Goal: Navigation & Orientation: Find specific page/section

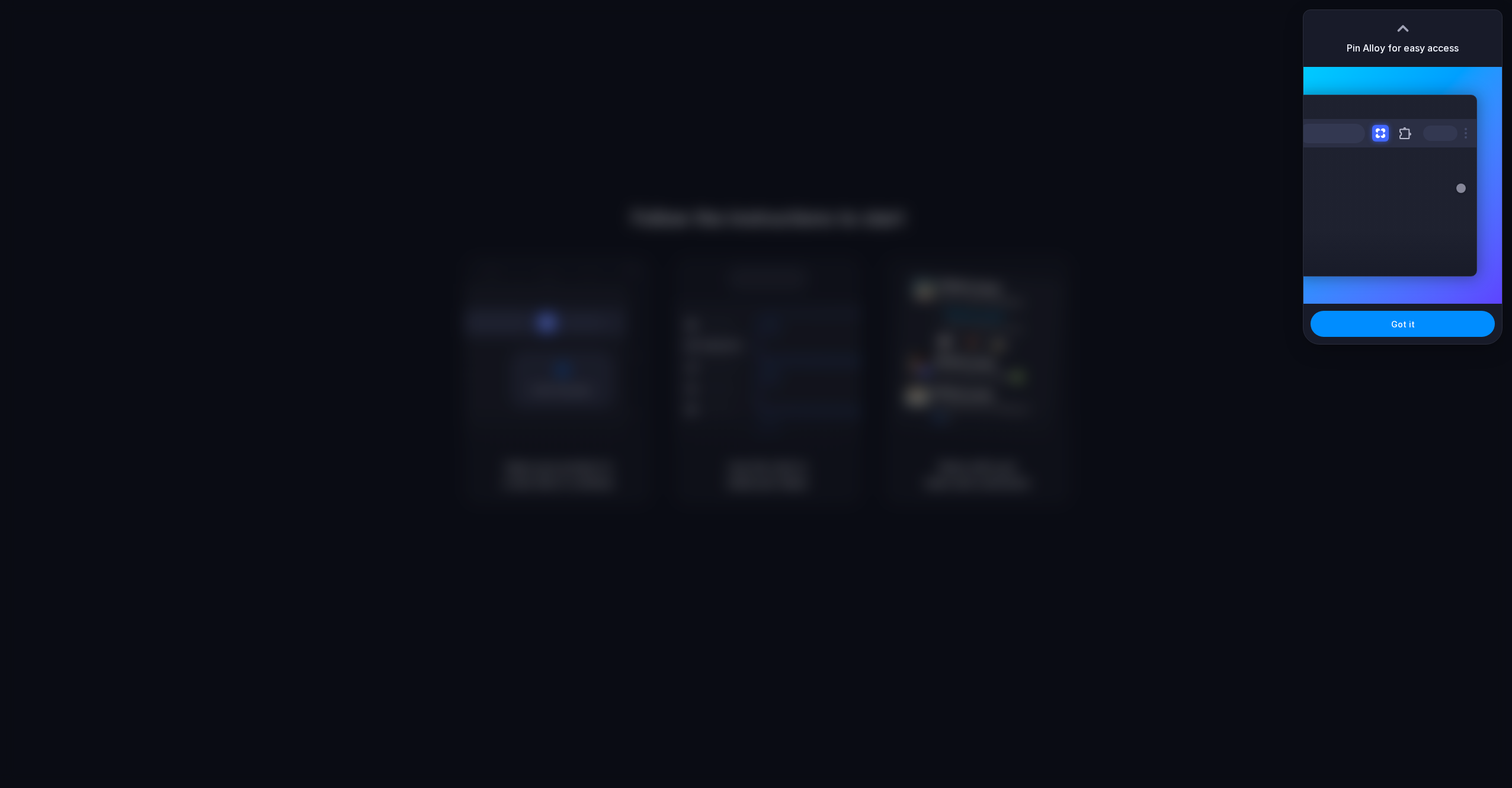
click at [1438, 22] on div "Pin Alloy for easy access" at bounding box center [1402, 39] width 199 height 57
click at [1402, 322] on span "Got it" at bounding box center [1403, 324] width 23 height 13
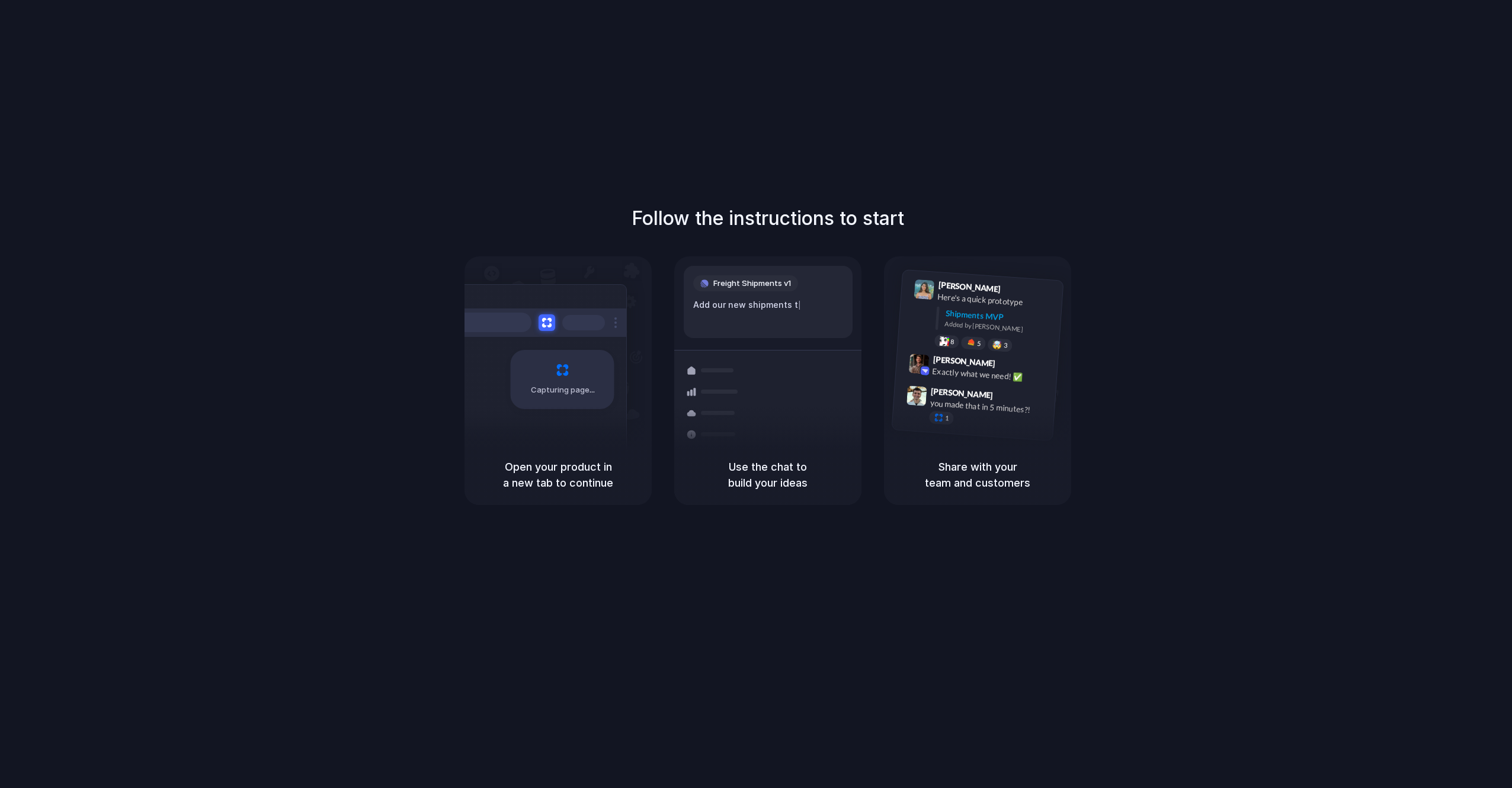
click at [1293, 37] on div "Follow the instructions to start Capturing page Open your product in a new tab …" at bounding box center [767, 406] width 1535 height 812
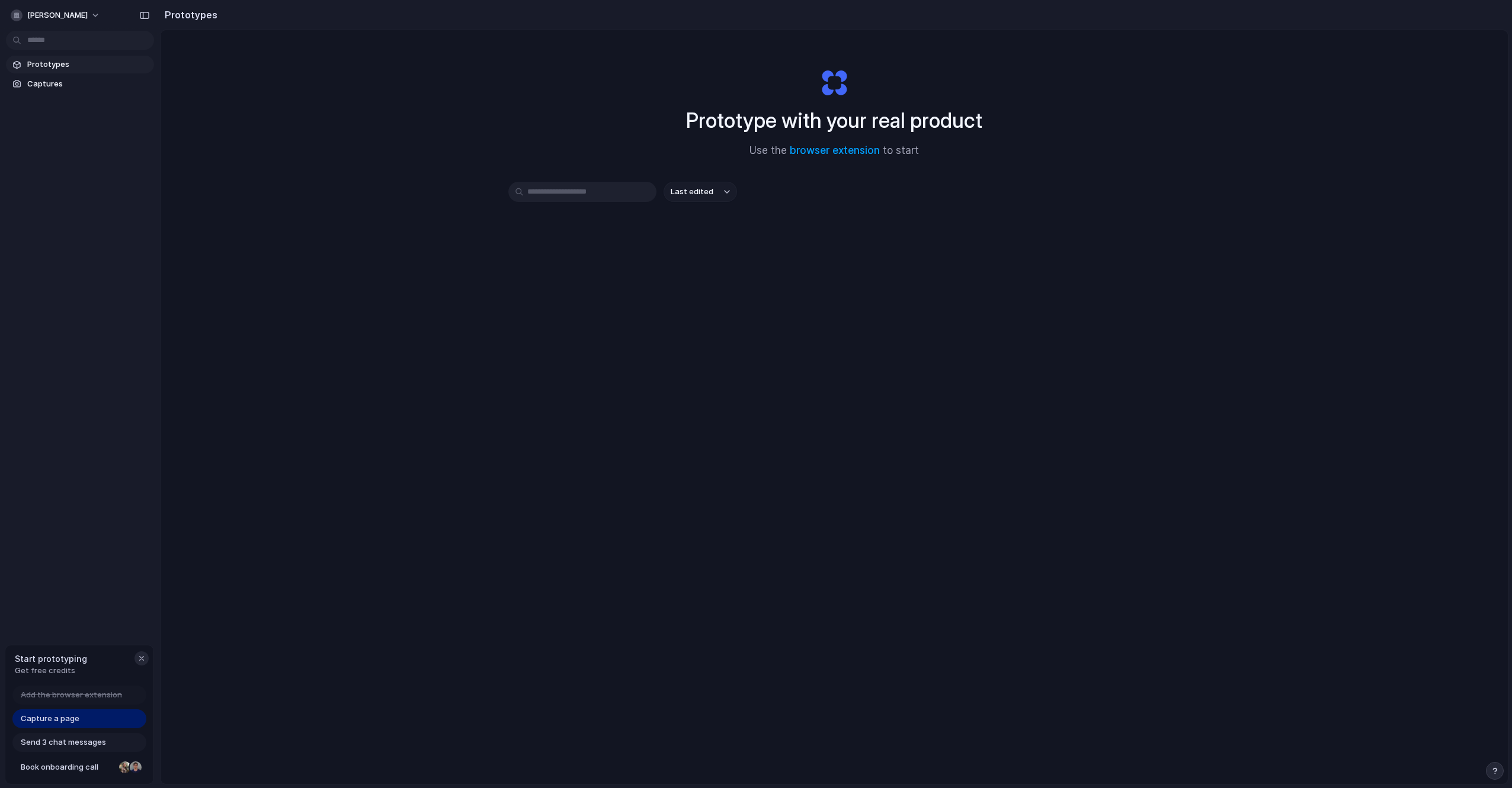
click at [141, 659] on div "button" at bounding box center [141, 658] width 9 height 9
click at [307, 485] on div "Prototype with your real product Use the browser extension to start Last edited" at bounding box center [834, 438] width 1347 height 816
click at [88, 14] on button "[PERSON_NAME]" at bounding box center [56, 15] width 101 height 19
click at [97, 420] on div "Settings Invite members Change theme Sign out" at bounding box center [756, 394] width 1512 height 788
click at [647, 393] on div "Prototype with your real product Use the browser extension to start Last edited" at bounding box center [834, 438] width 1347 height 816
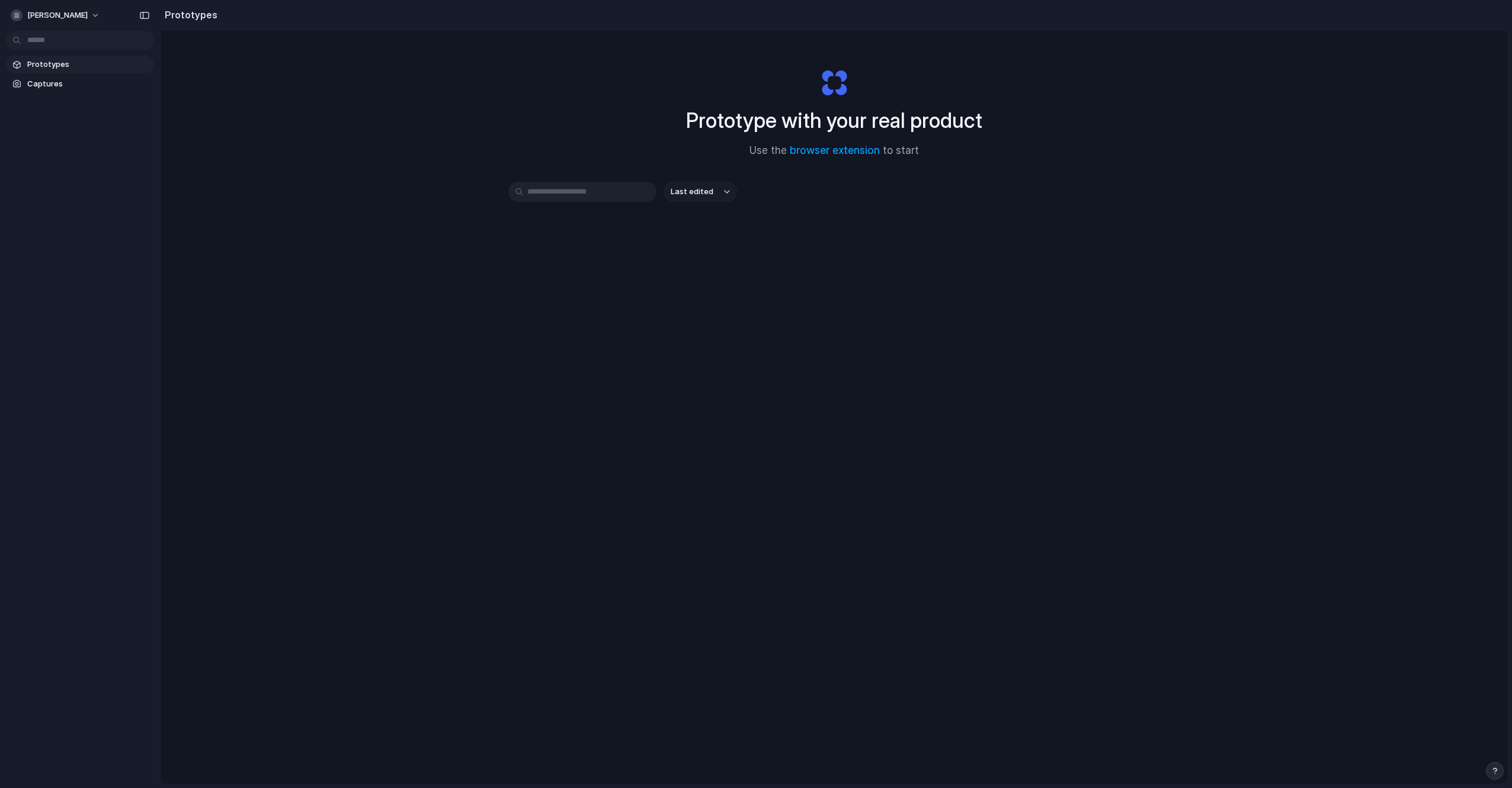
click at [647, 393] on div "Prototype with your real product Use the browser extension to start Last edited" at bounding box center [834, 438] width 1347 height 816
click at [642, 392] on div "Prototype with your real product Use the browser extension to start Last edited" at bounding box center [834, 438] width 1347 height 816
click at [641, 392] on div "Prototype with your real product Use the browser extension to start Last edited" at bounding box center [834, 438] width 1347 height 816
